Goal: Information Seeking & Learning: Compare options

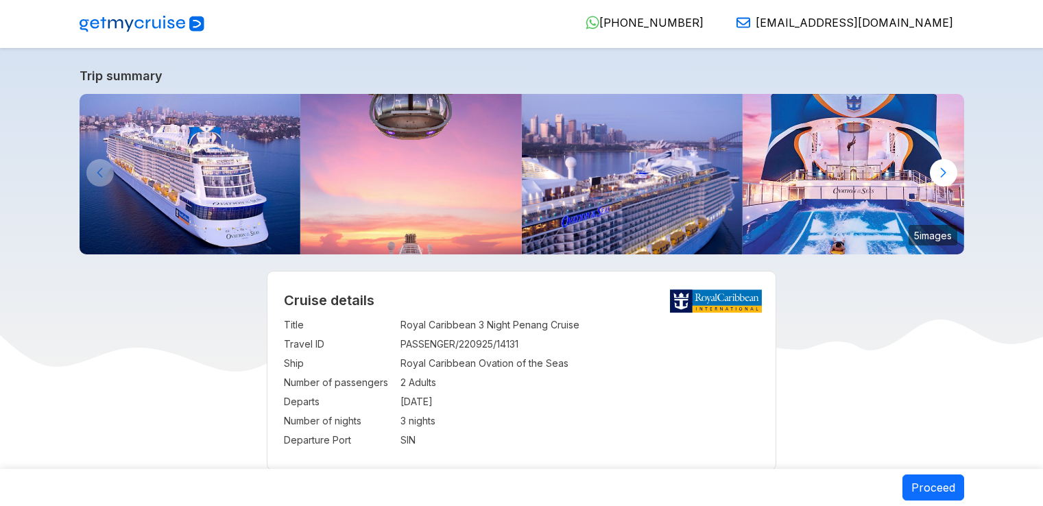
select select "**"
select select "*"
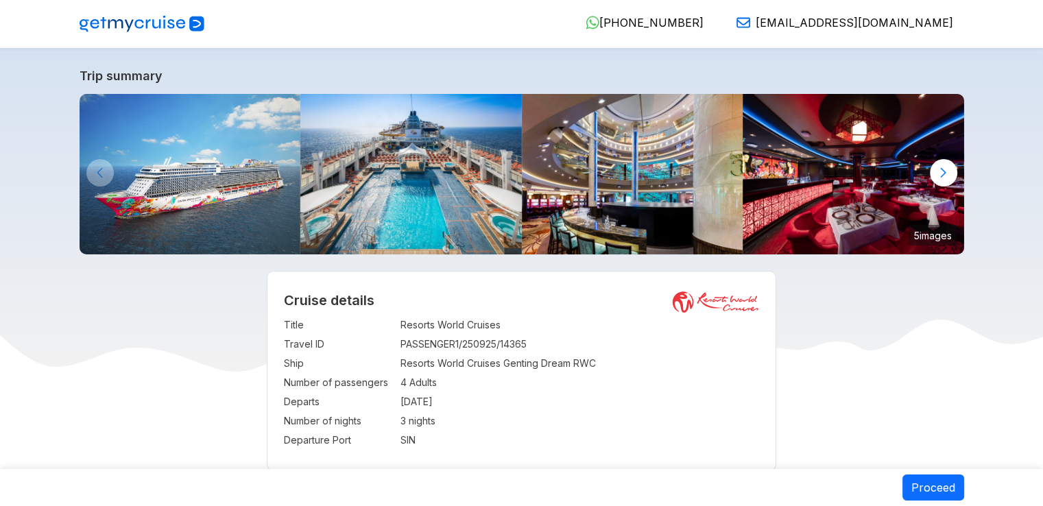
click at [250, 187] on img at bounding box center [190, 174] width 221 height 160
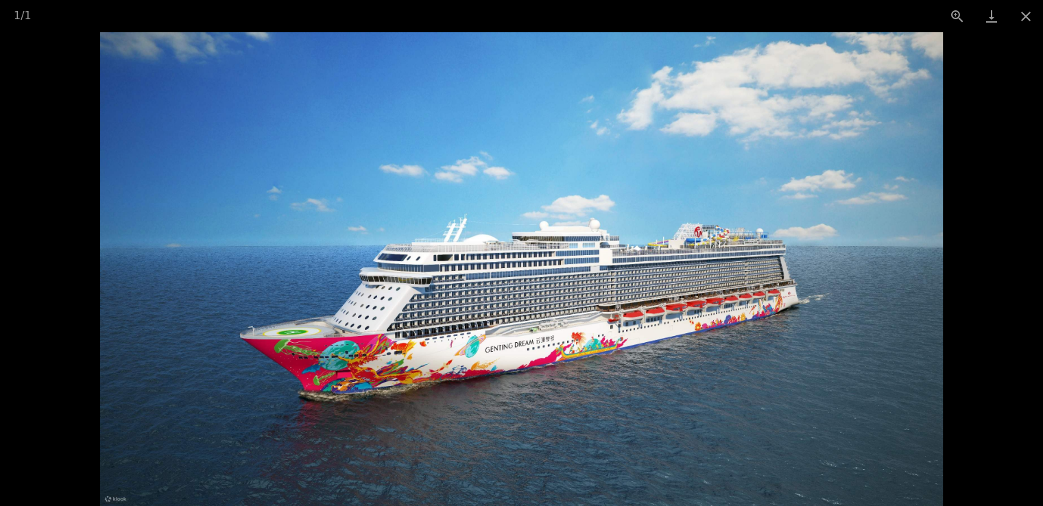
scroll to position [686, 0]
